Goal: Information Seeking & Learning: Learn about a topic

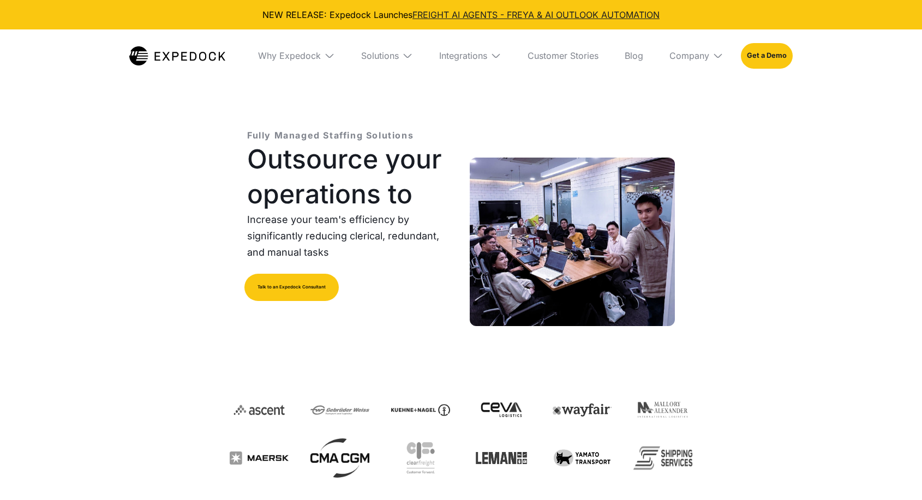
select select
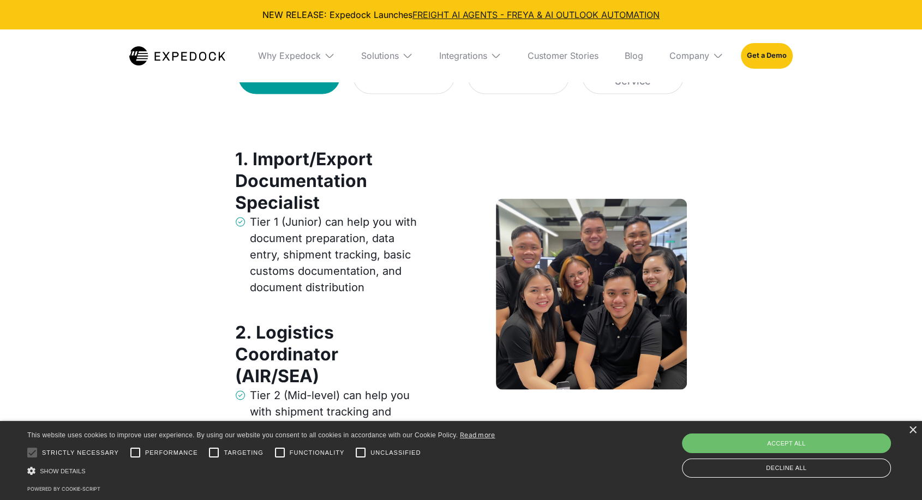
scroll to position [1455, 0]
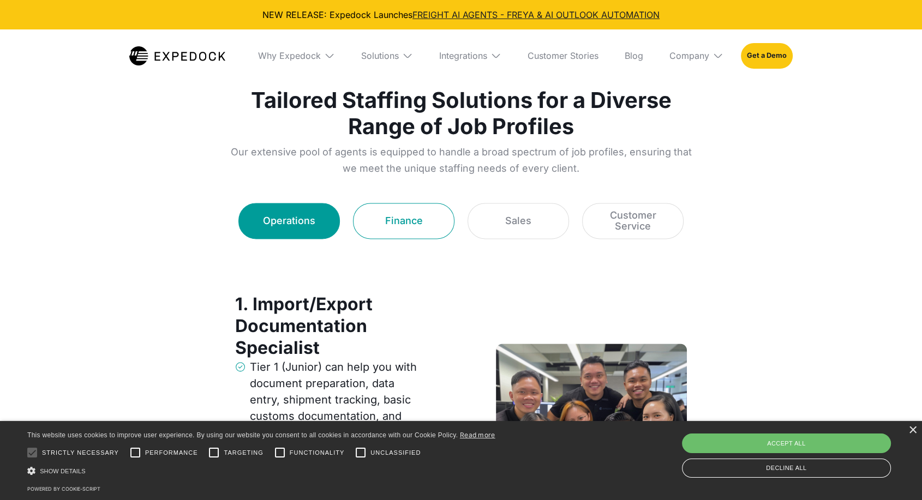
click at [410, 208] on link "Finance" at bounding box center [403, 221] width 101 height 36
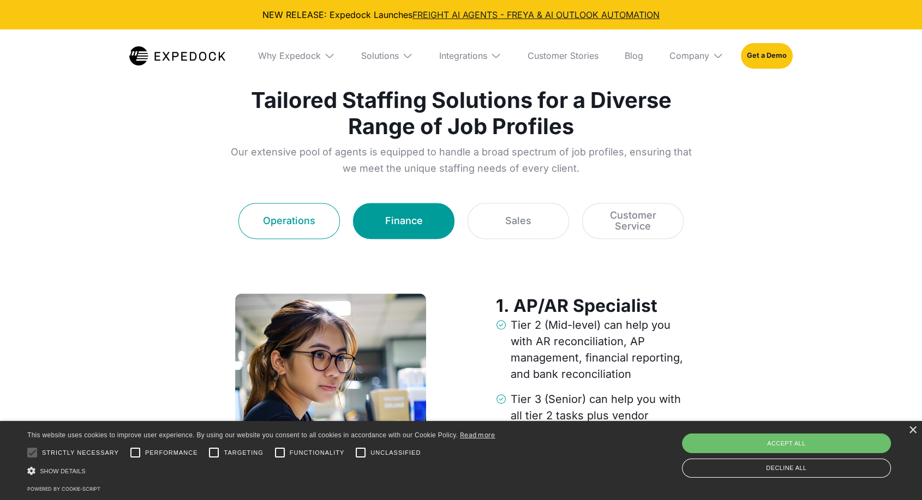
click at [336, 217] on link "Operations" at bounding box center [288, 221] width 101 height 36
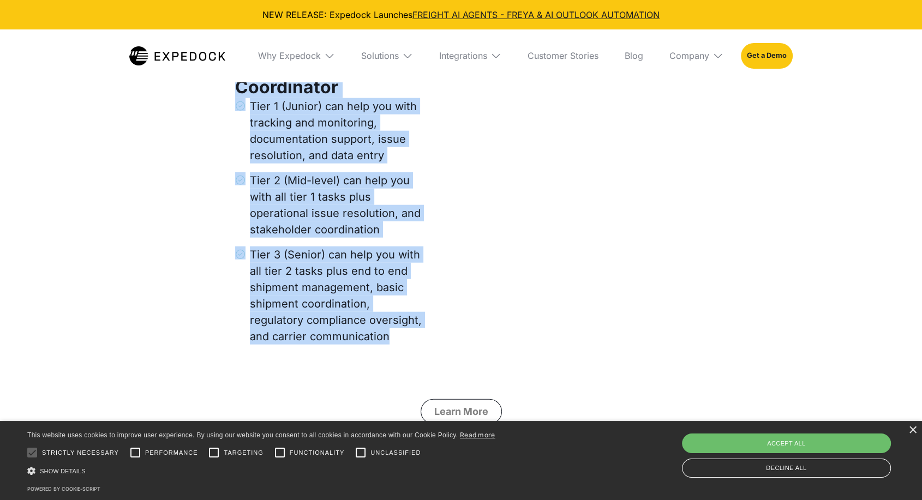
scroll to position [2667, 0]
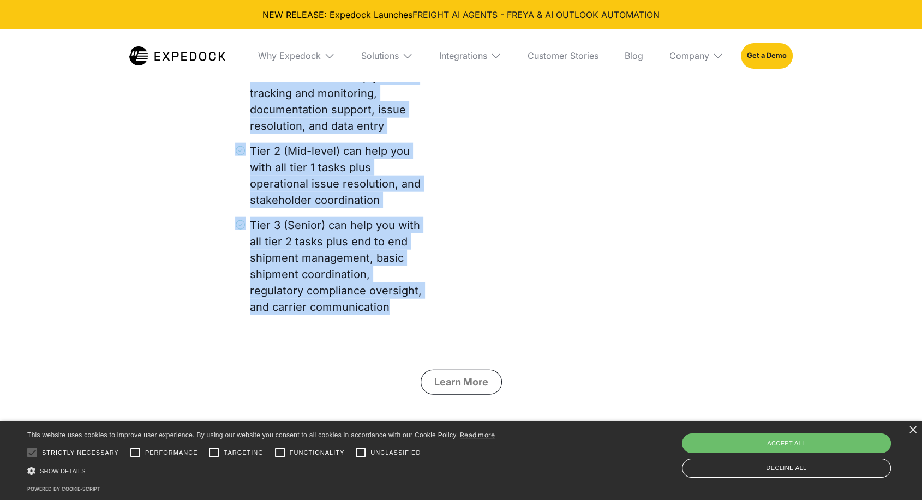
drag, startPoint x: 199, startPoint y: 172, endPoint x: 350, endPoint y: 284, distance: 188.0
copy div "5. Loremi/Dolors Ametconsectet Adipiscing Elit 9 (Seddoe) tem inci utl etdo mag…"
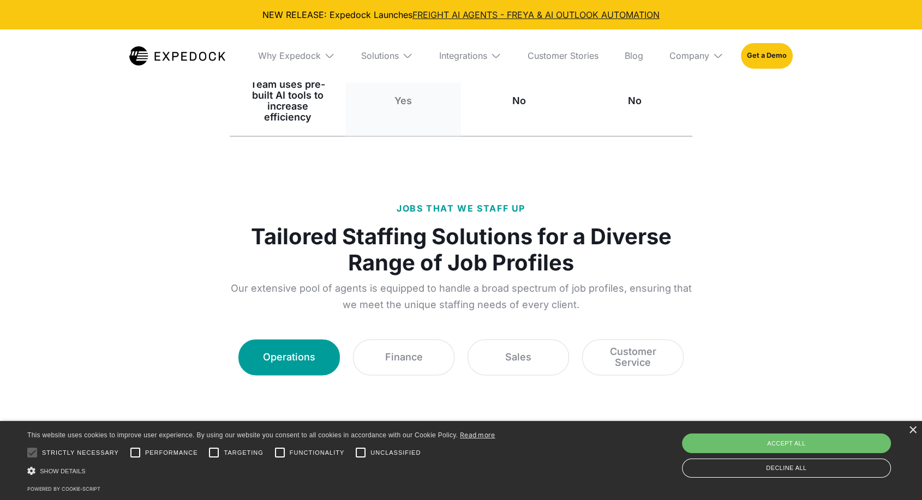
scroll to position [1455, 0]
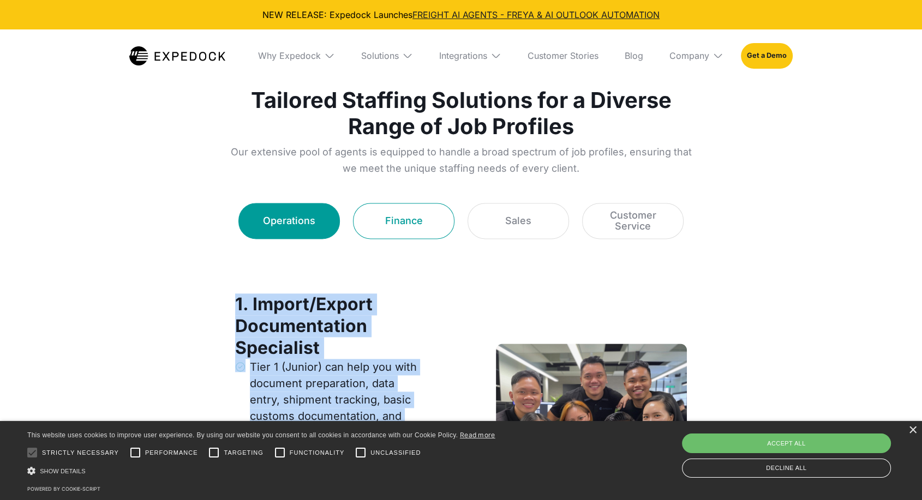
click at [413, 209] on link "Finance" at bounding box center [403, 221] width 101 height 36
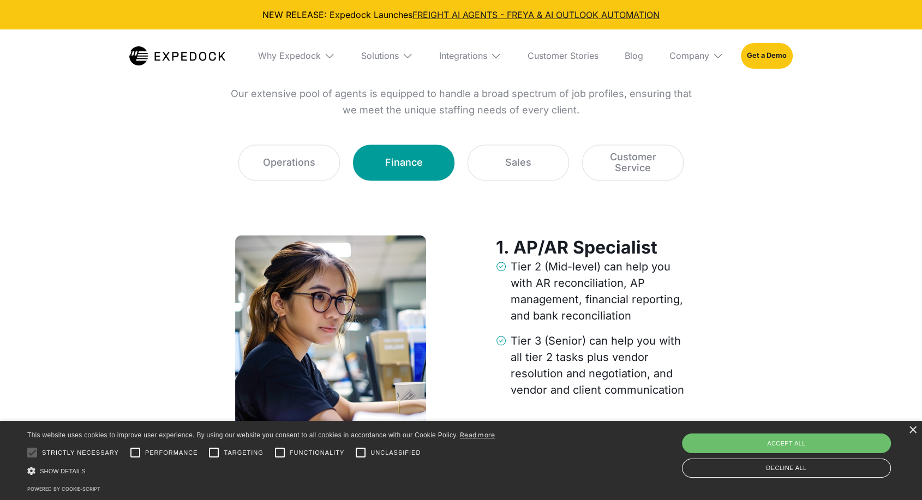
scroll to position [1637, 0]
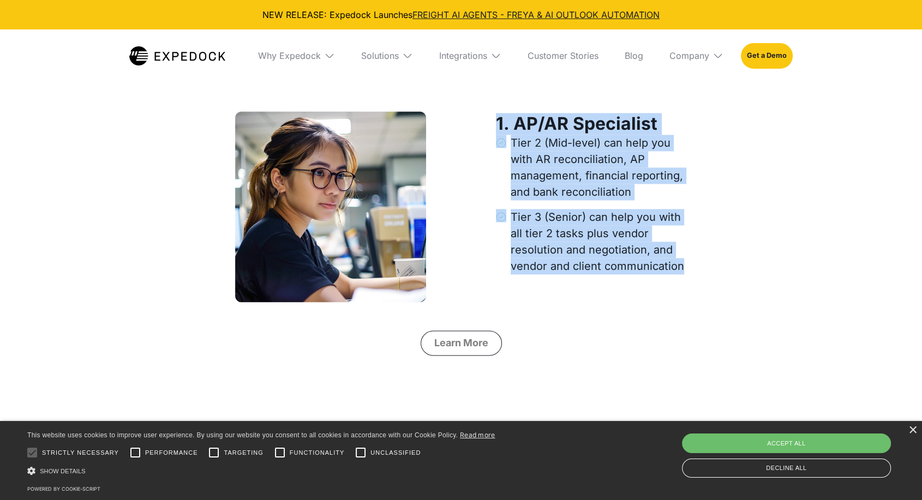
drag, startPoint x: 491, startPoint y: 116, endPoint x: 685, endPoint y: 267, distance: 245.7
click at [685, 267] on div "1. AP/AR Specialist Tier 2 (Mid-level) can help you with AR reconciliation, AP …" at bounding box center [461, 206] width 463 height 191
copy div "1. AP/AR Specialist Tier 2 (Mid-level) can help you with AR reconciliation, AP …"
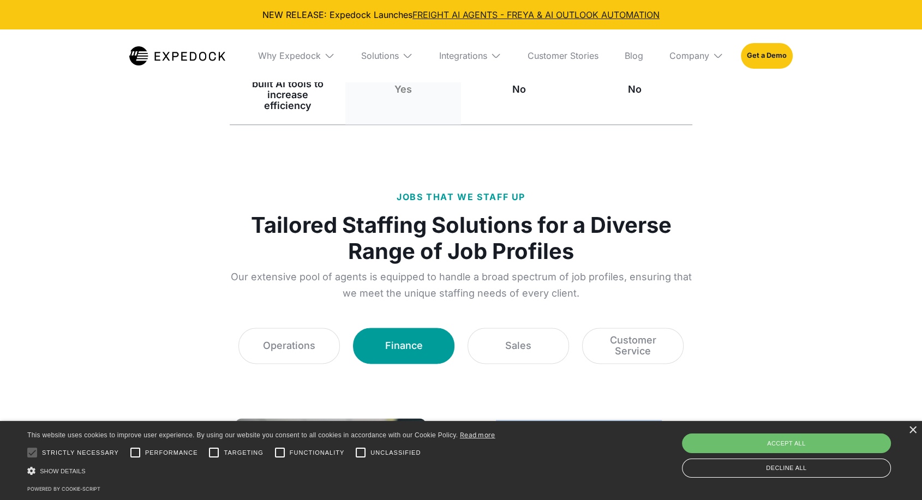
scroll to position [1394, 0]
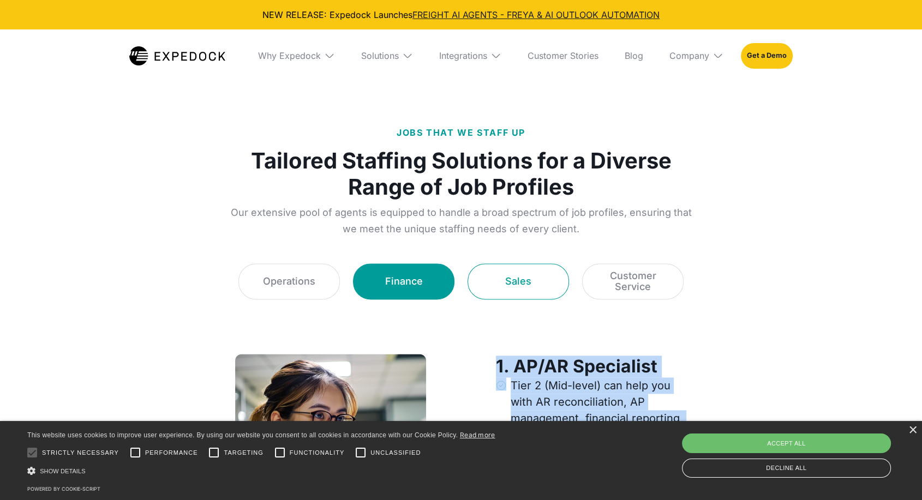
click at [510, 280] on div "Sales" at bounding box center [518, 281] width 26 height 11
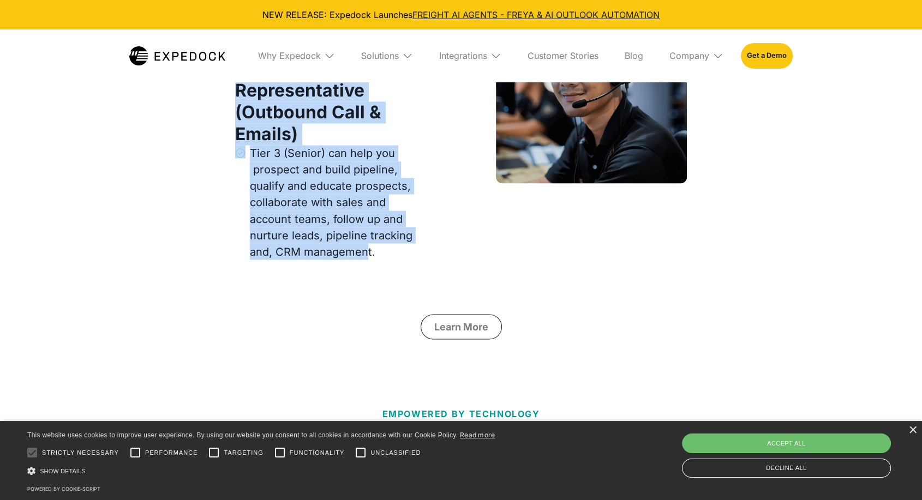
scroll to position [1879, 0]
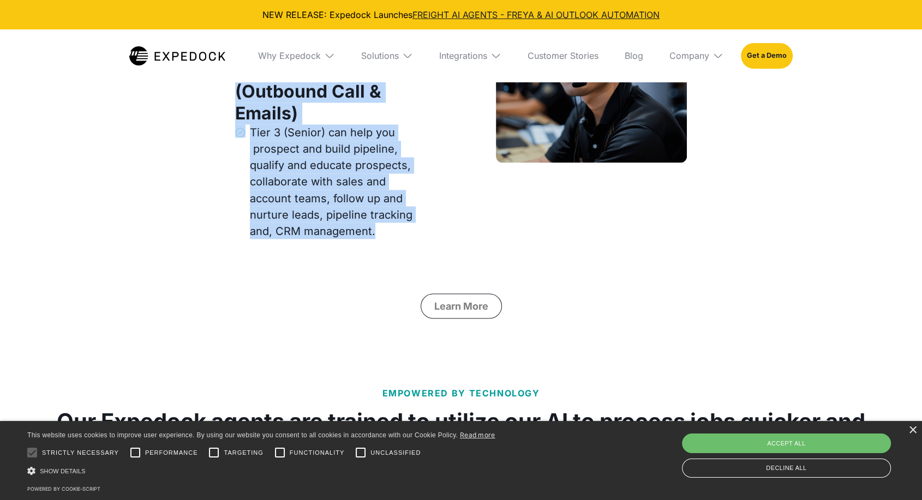
drag, startPoint x: 227, startPoint y: 177, endPoint x: 405, endPoint y: 241, distance: 189.0
copy div "1. Sales Support Specialist Tier 3 (Senior) can help you with rates management,…"
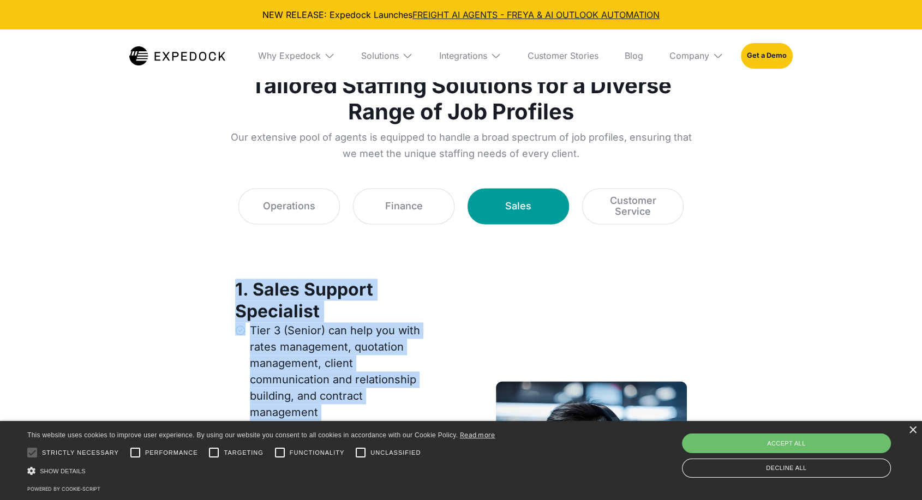
scroll to position [1333, 0]
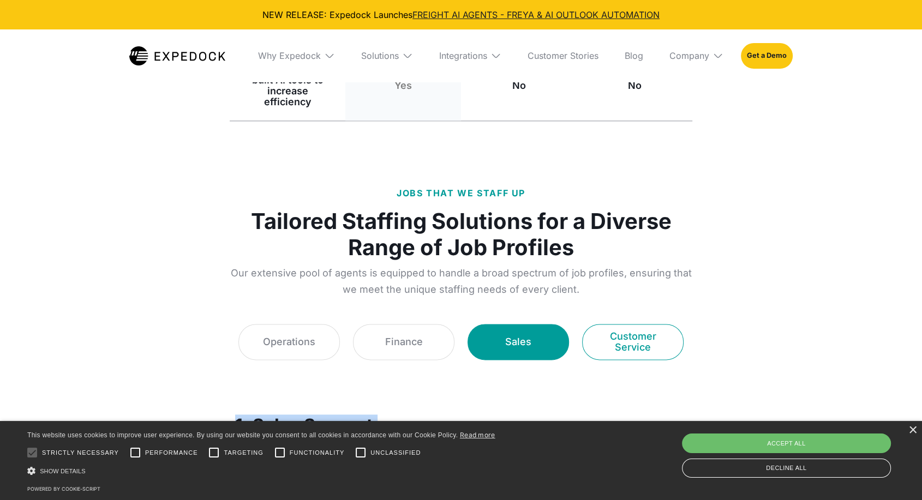
click at [624, 357] on link "Customer Service" at bounding box center [632, 342] width 101 height 36
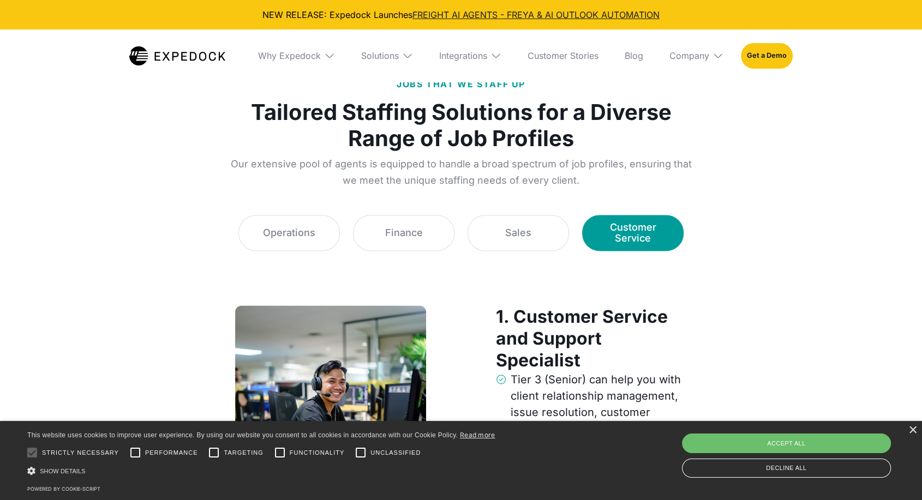
scroll to position [1576, 0]
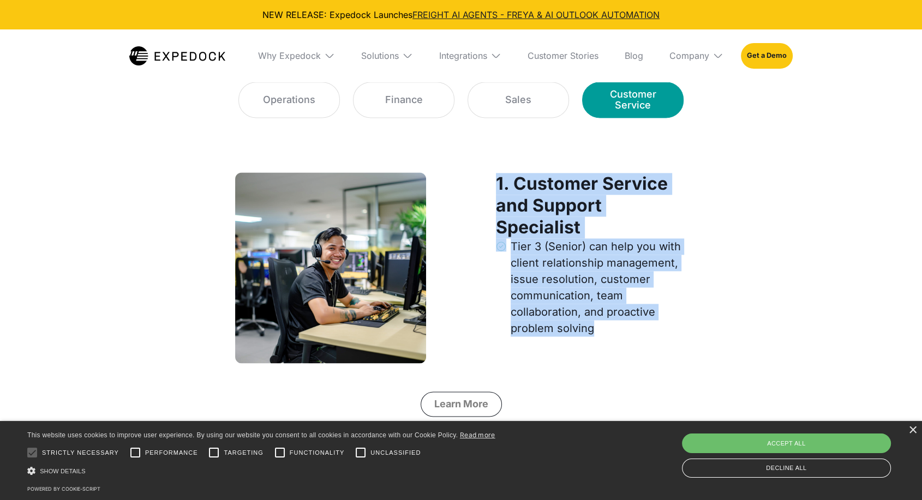
drag, startPoint x: 485, startPoint y: 176, endPoint x: 631, endPoint y: 331, distance: 212.7
click at [631, 331] on div "1. Customer Service and Support Specialist Tier 3 (Senior) can help you with cl…" at bounding box center [461, 267] width 463 height 191
copy div "1. Customer Service and Support Specialist Tier 3 (Senior) can help you with cl…"
